Goal: Task Accomplishment & Management: Use online tool/utility

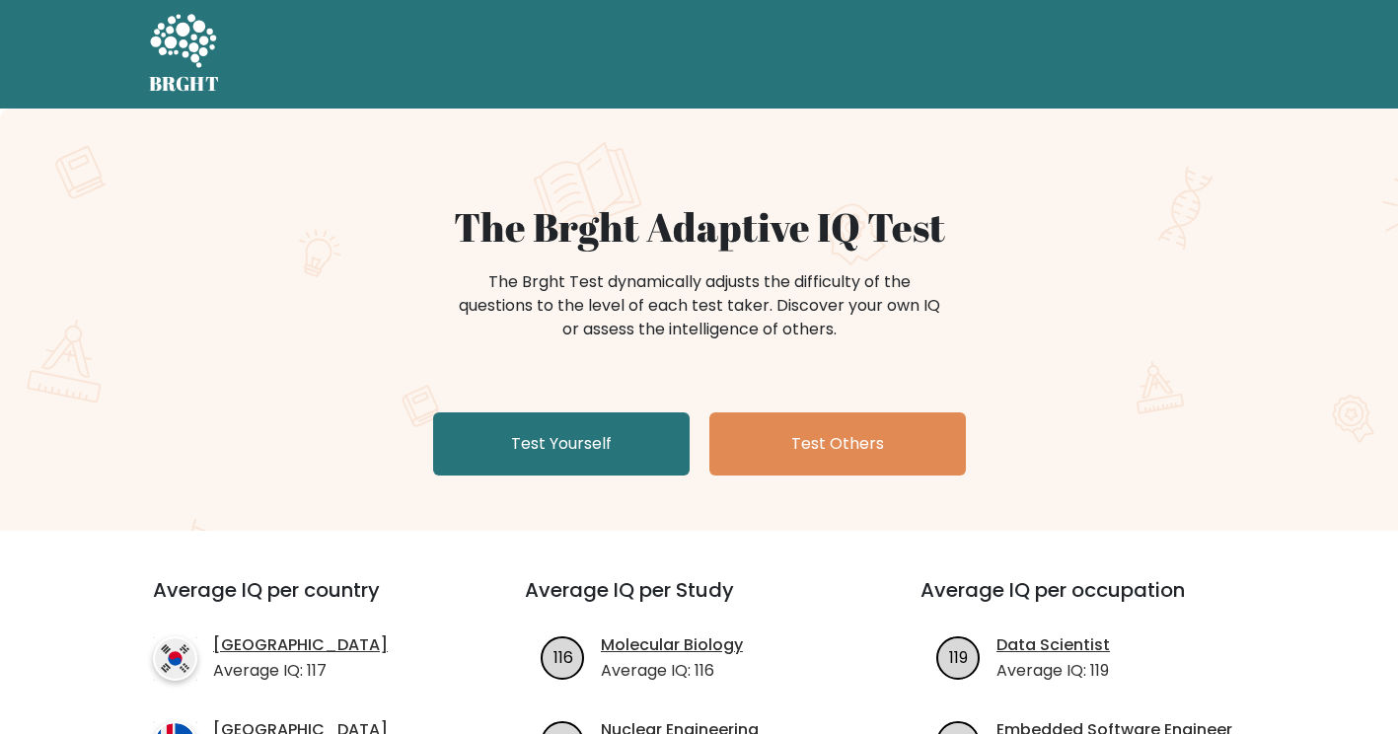
click at [1224, 442] on div "The Brght Adaptive IQ Test The Brght Test dynamically adjusts the difficulty of…" at bounding box center [699, 320] width 1398 height 422
click at [1127, 66] on link "Take the test" at bounding box center [1148, 54] width 203 height 41
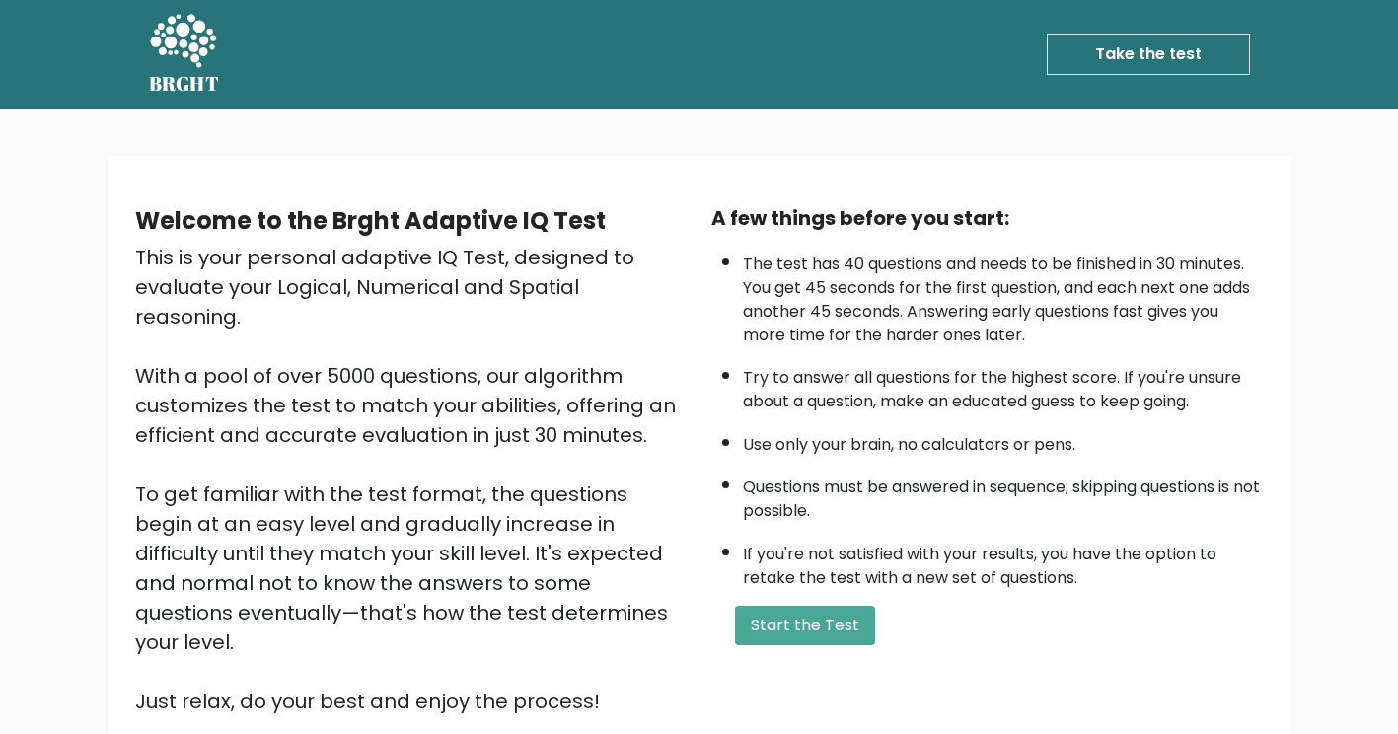
scroll to position [170, 0]
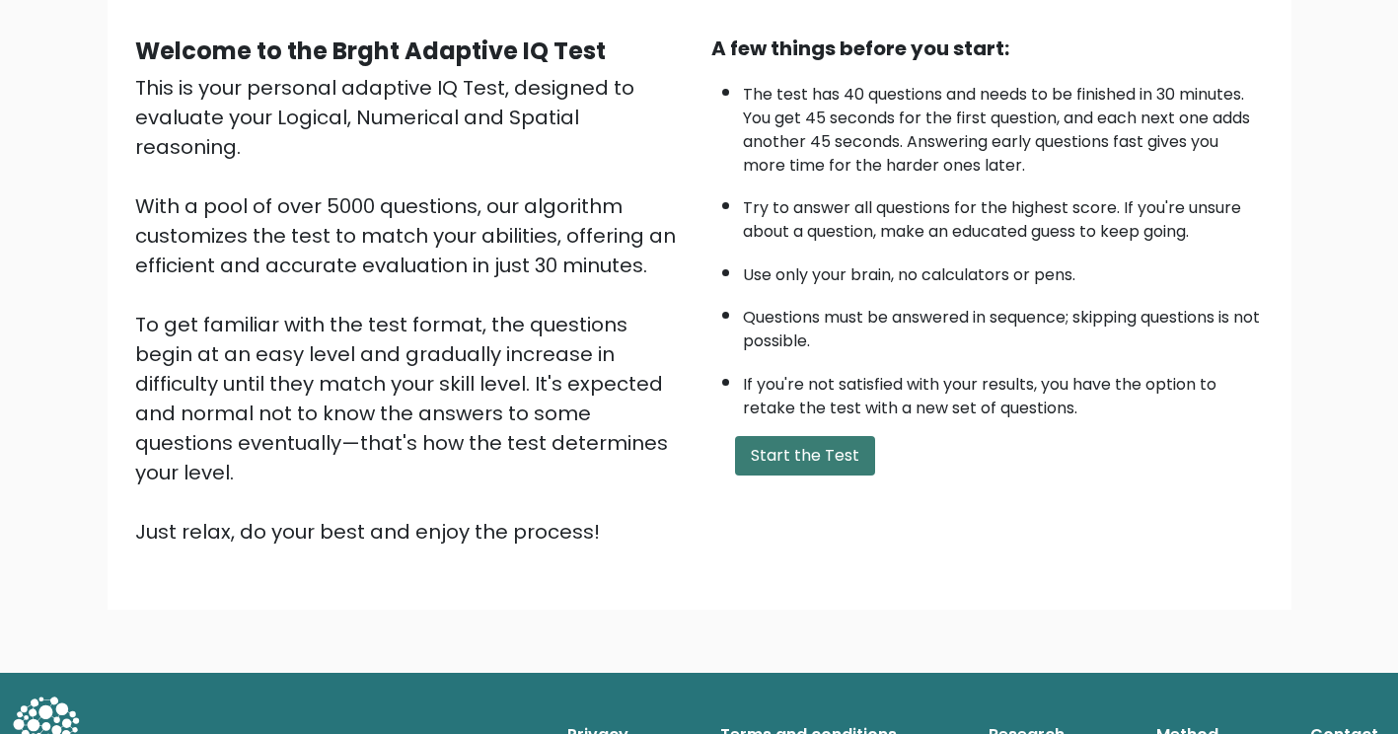
click at [805, 461] on button "Start the Test" at bounding box center [805, 455] width 140 height 39
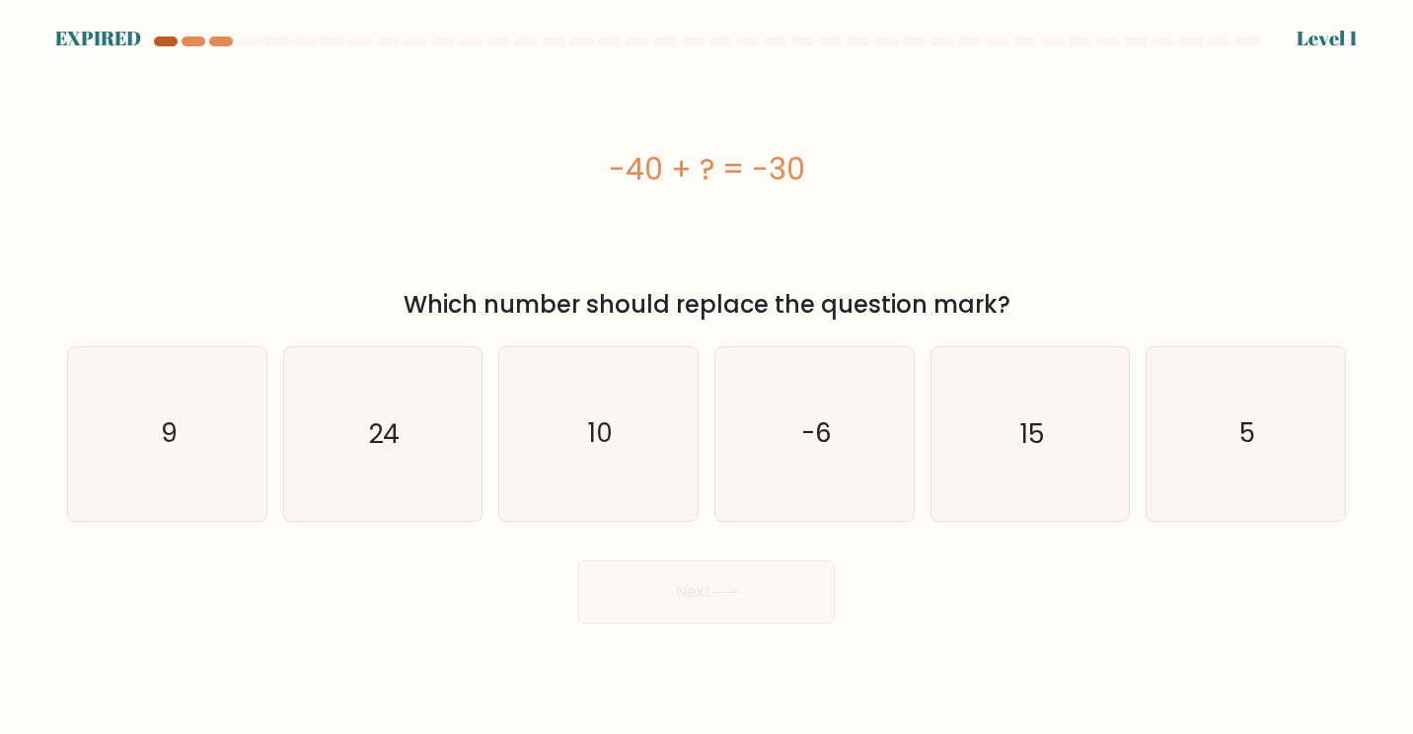
click at [160, 42] on div at bounding box center [166, 42] width 24 height 10
click at [1339, 42] on div at bounding box center [706, 46] width 1303 height 18
click at [1039, 460] on icon "5" at bounding box center [1030, 434] width 174 height 174
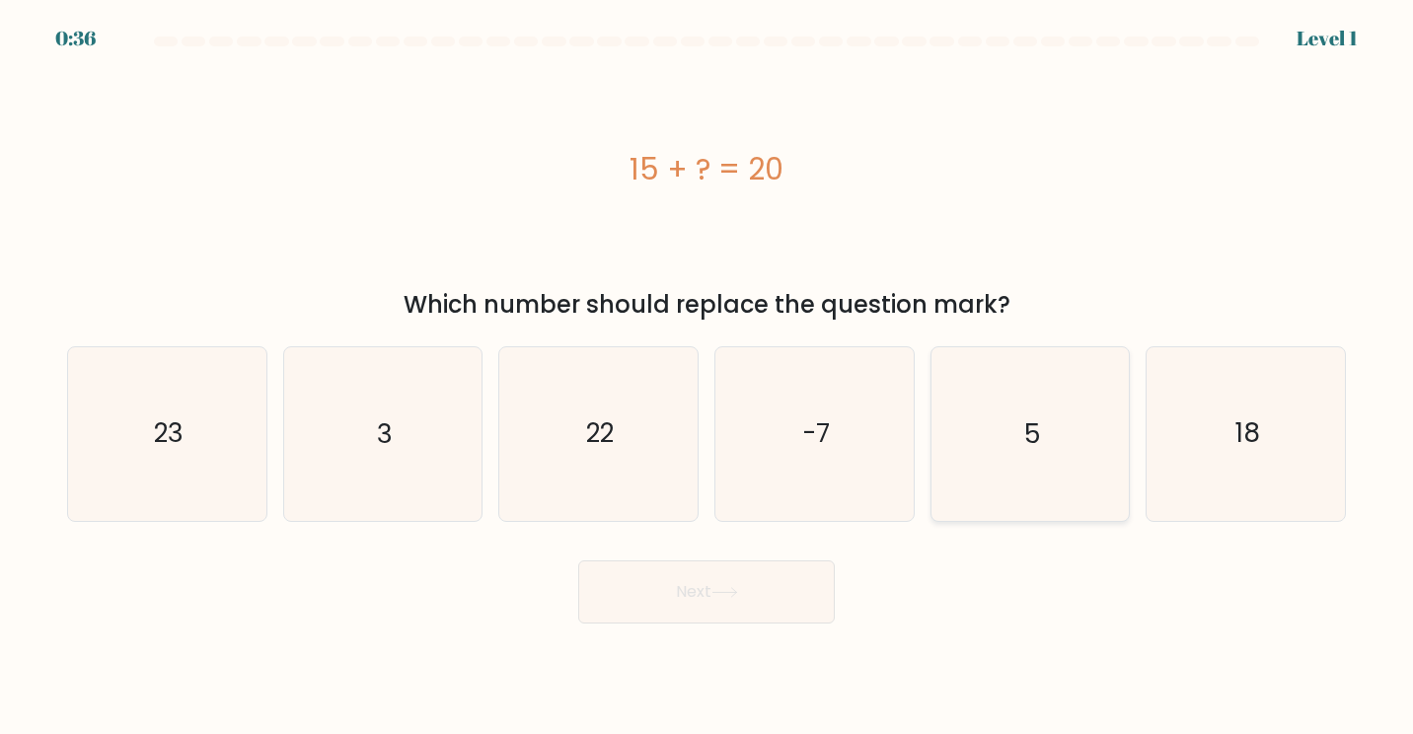
click at [708, 377] on input "e. 5" at bounding box center [707, 372] width 1 height 10
radio input "true"
click at [742, 579] on button "Next" at bounding box center [706, 592] width 257 height 63
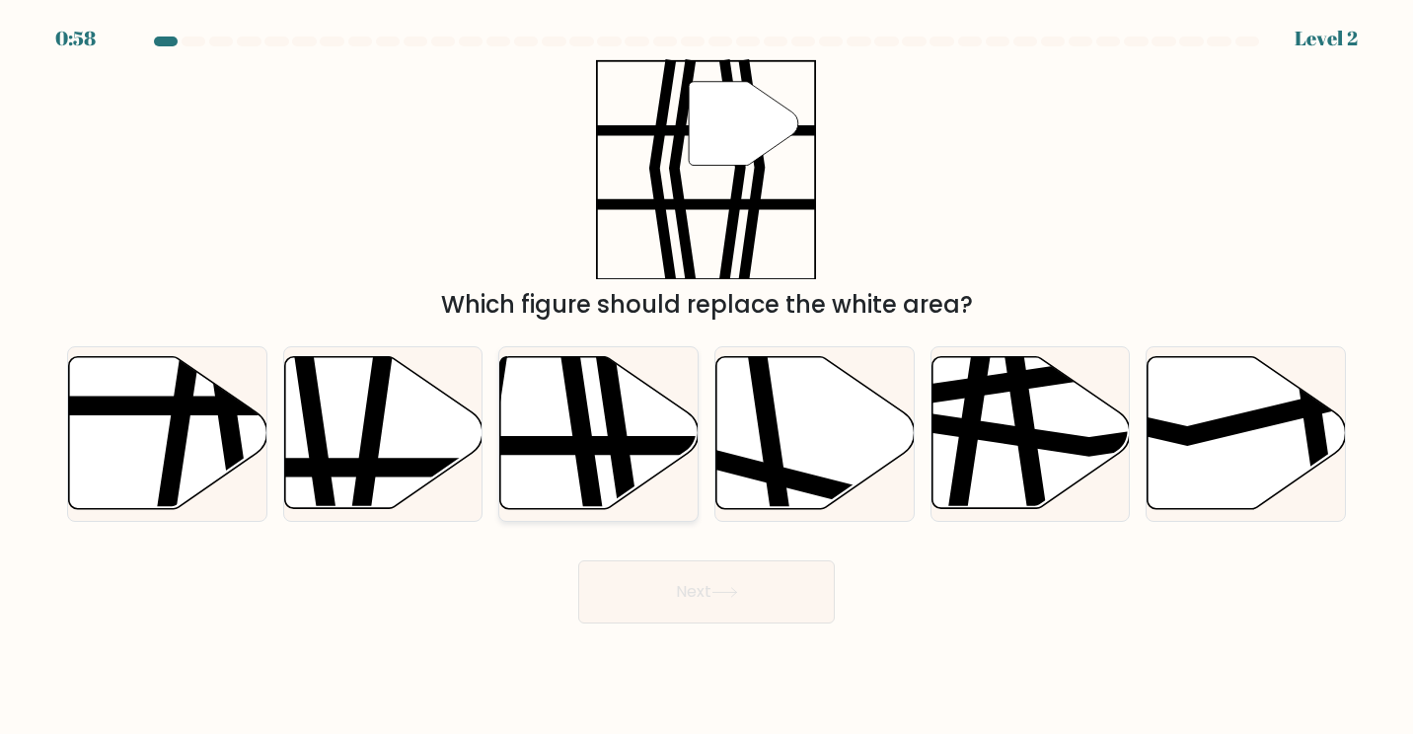
click at [623, 447] on icon at bounding box center [614, 519] width 29 height 400
click at [707, 377] on input "c." at bounding box center [707, 372] width 1 height 10
radio input "true"
click at [732, 579] on button "Next" at bounding box center [706, 592] width 257 height 63
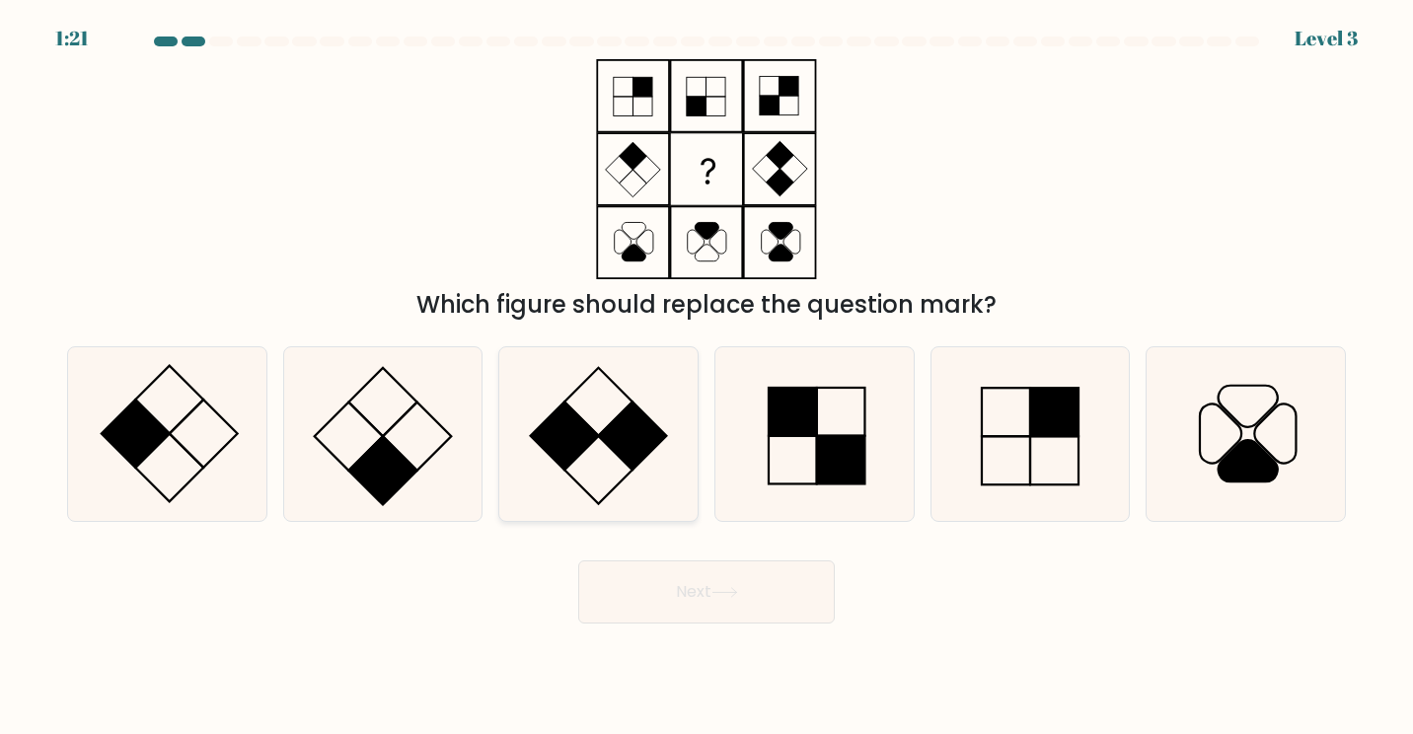
click at [592, 435] on rect at bounding box center [564, 437] width 68 height 68
click at [707, 377] on input "c." at bounding box center [707, 372] width 1 height 10
radio input "true"
click at [665, 584] on button "Next" at bounding box center [706, 592] width 257 height 63
